Goal: Information Seeking & Learning: Learn about a topic

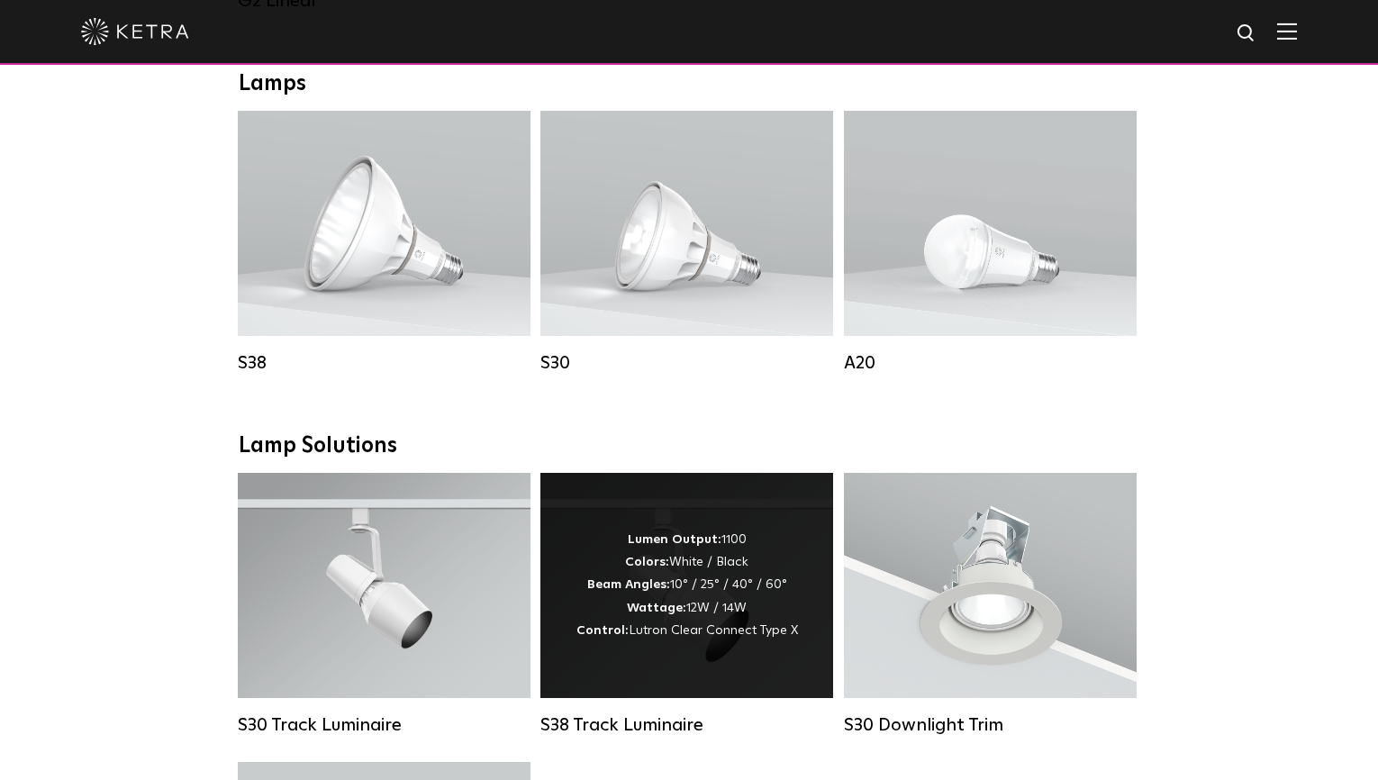
scroll to position [1311, 0]
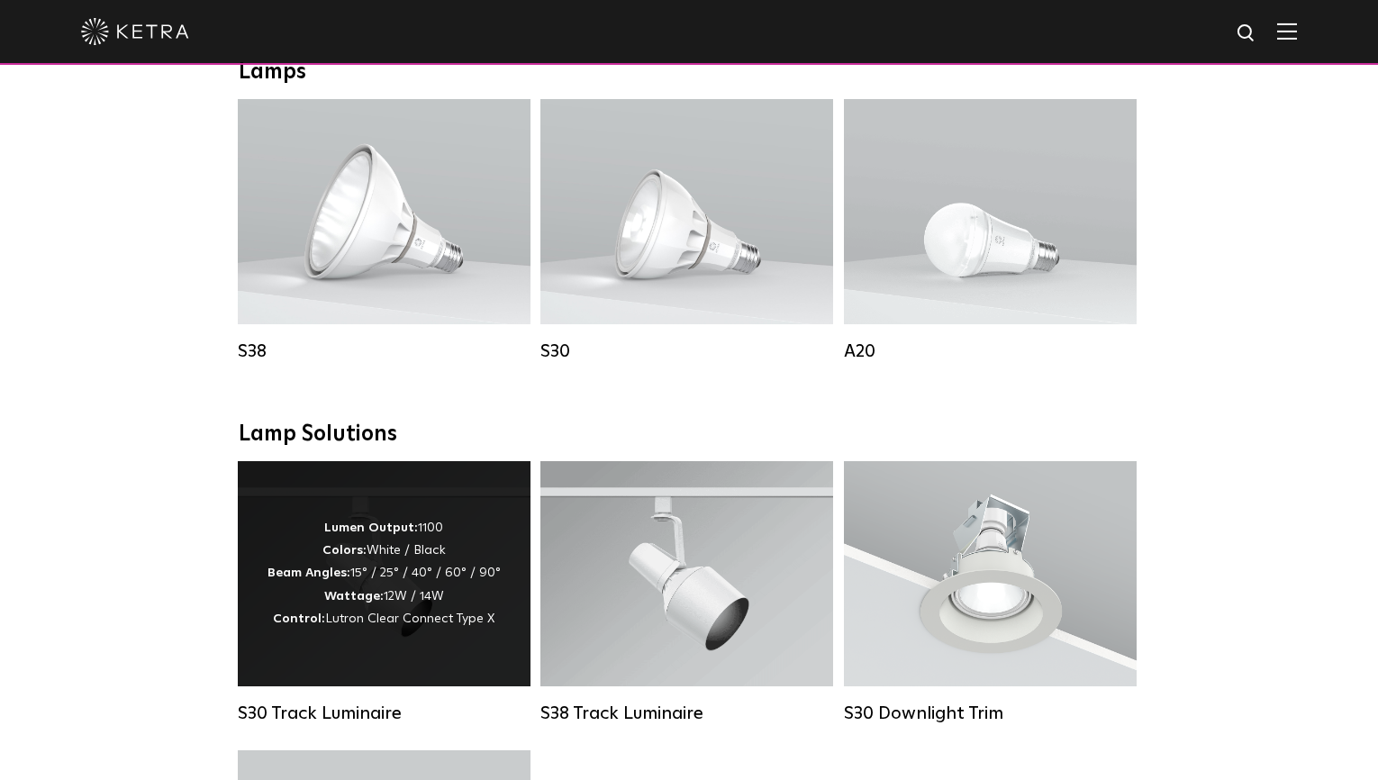
click at [404, 602] on div "Lumen Output: 1100 Colors: White / Black Beam Angles: 15° / 25° / 40° / 60° / 9…" at bounding box center [384, 573] width 233 height 113
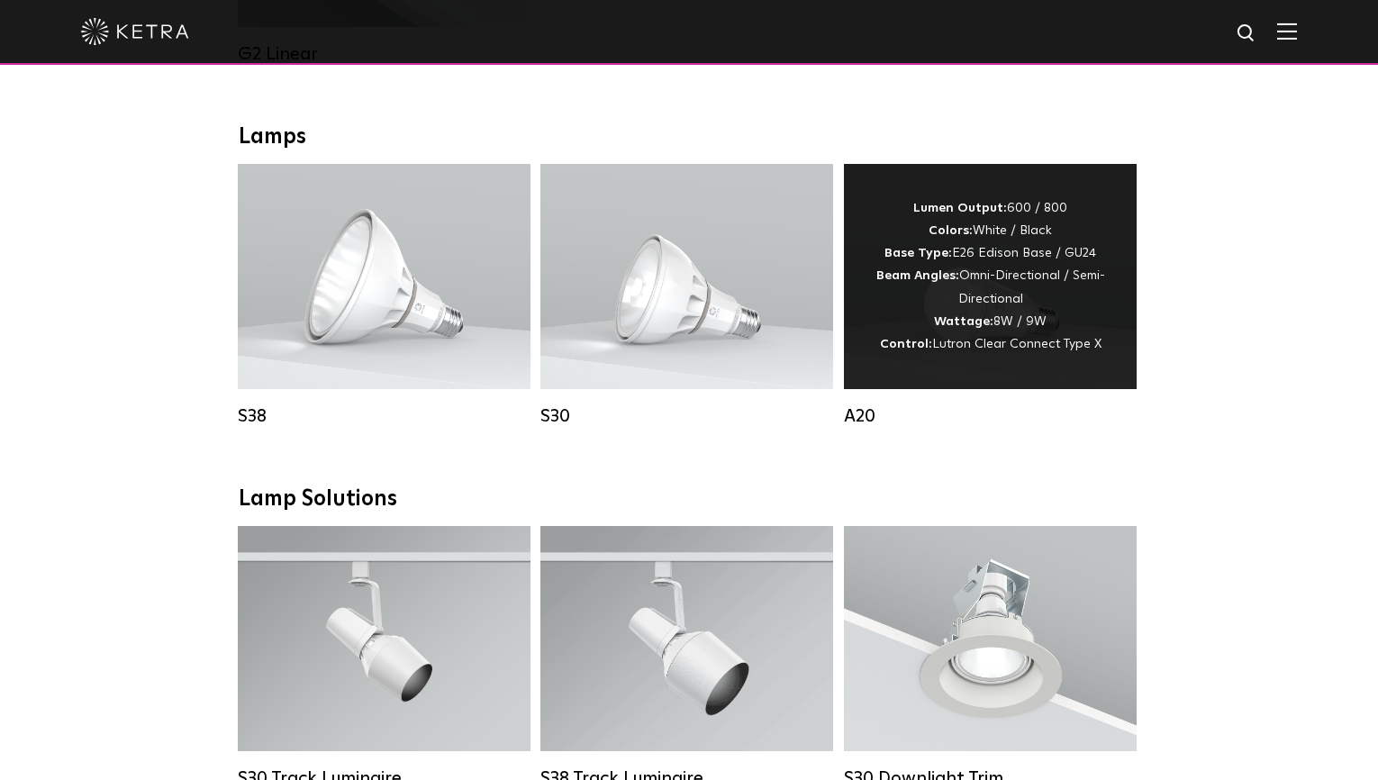
scroll to position [1245, 0]
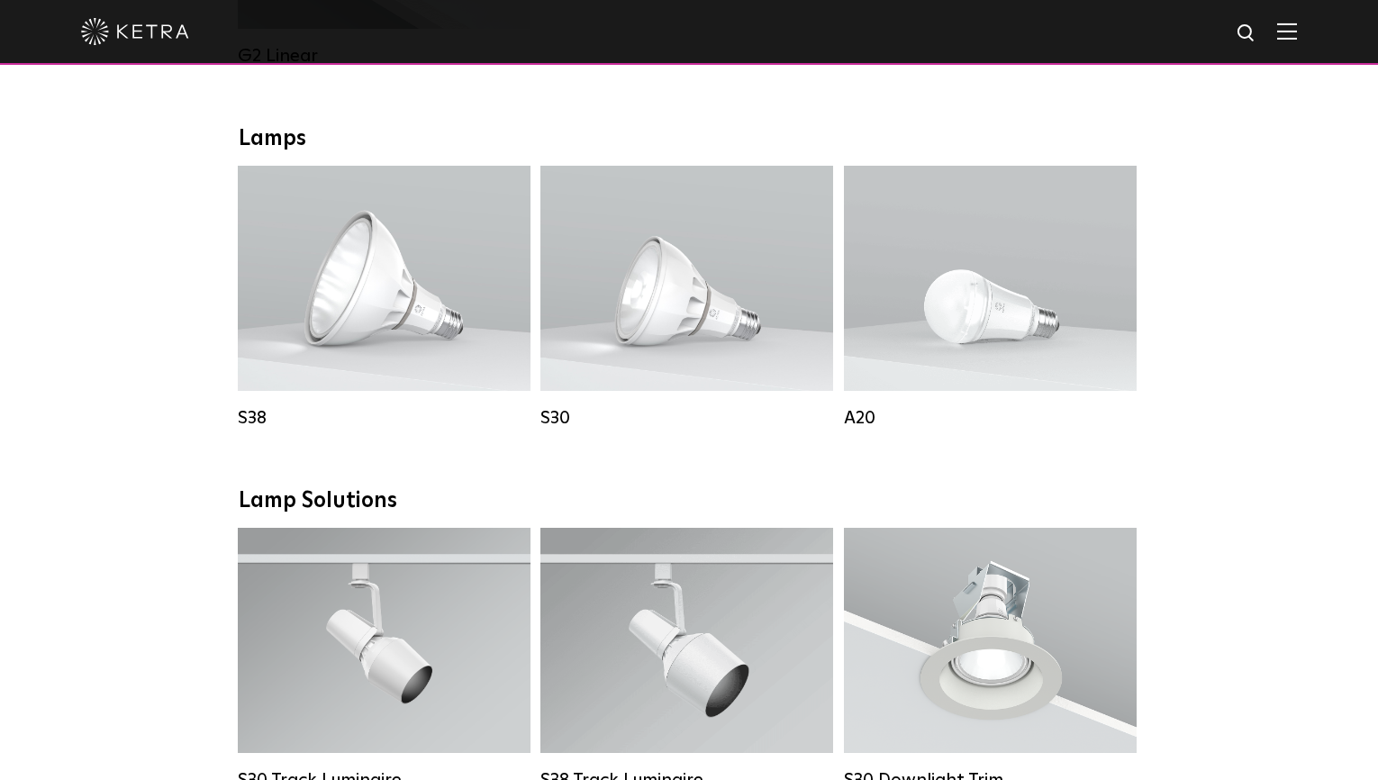
click at [726, 3] on div at bounding box center [689, 31] width 1216 height 63
